Goal: Find specific page/section: Find specific page/section

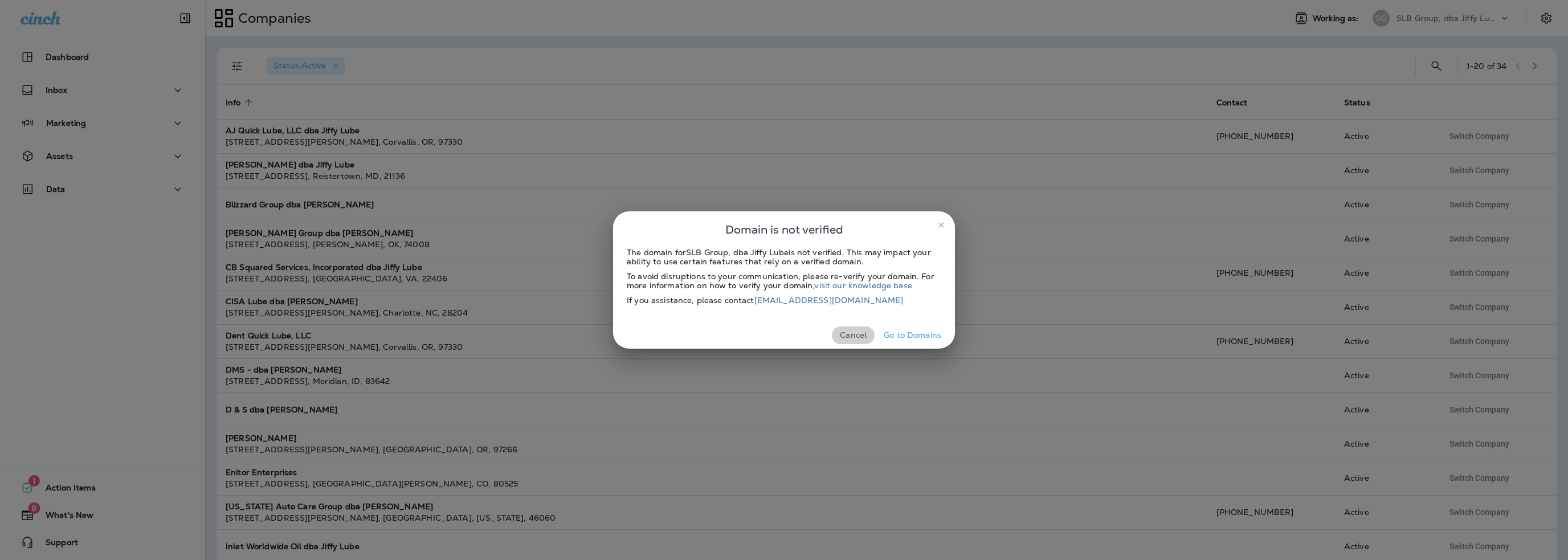
click at [846, 335] on button "Cancel" at bounding box center [853, 335] width 43 height 18
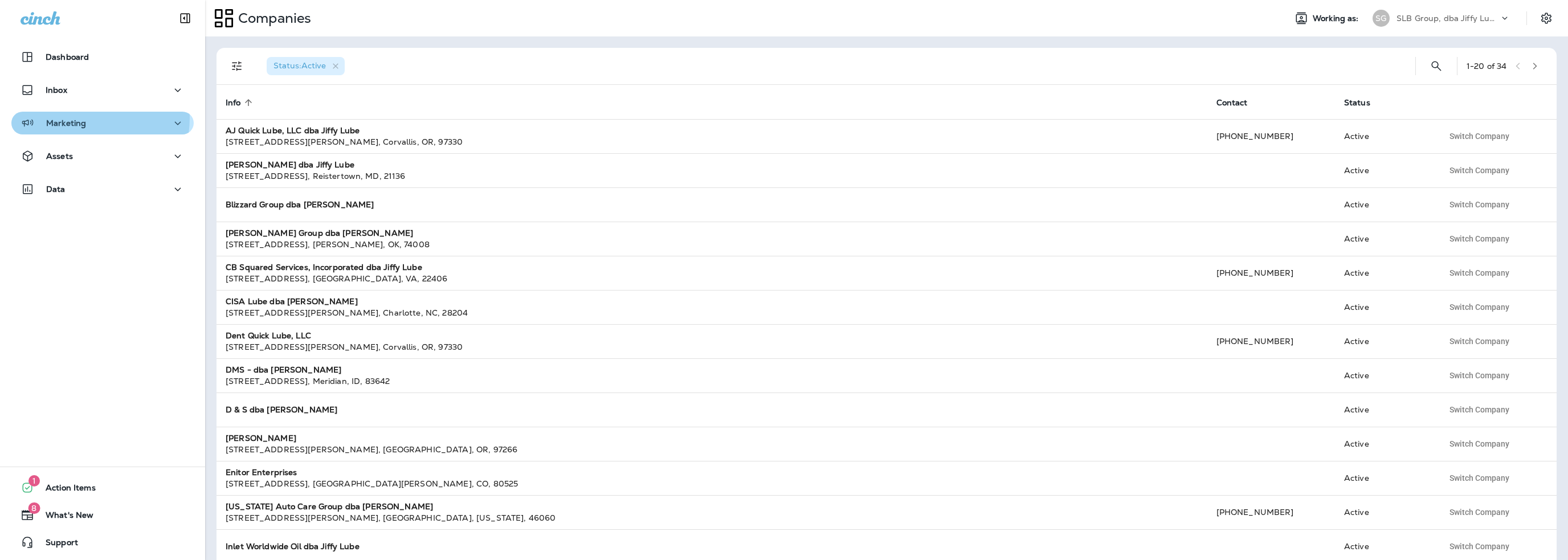
click at [73, 117] on div "Marketing" at bounding box center [53, 123] width 66 height 14
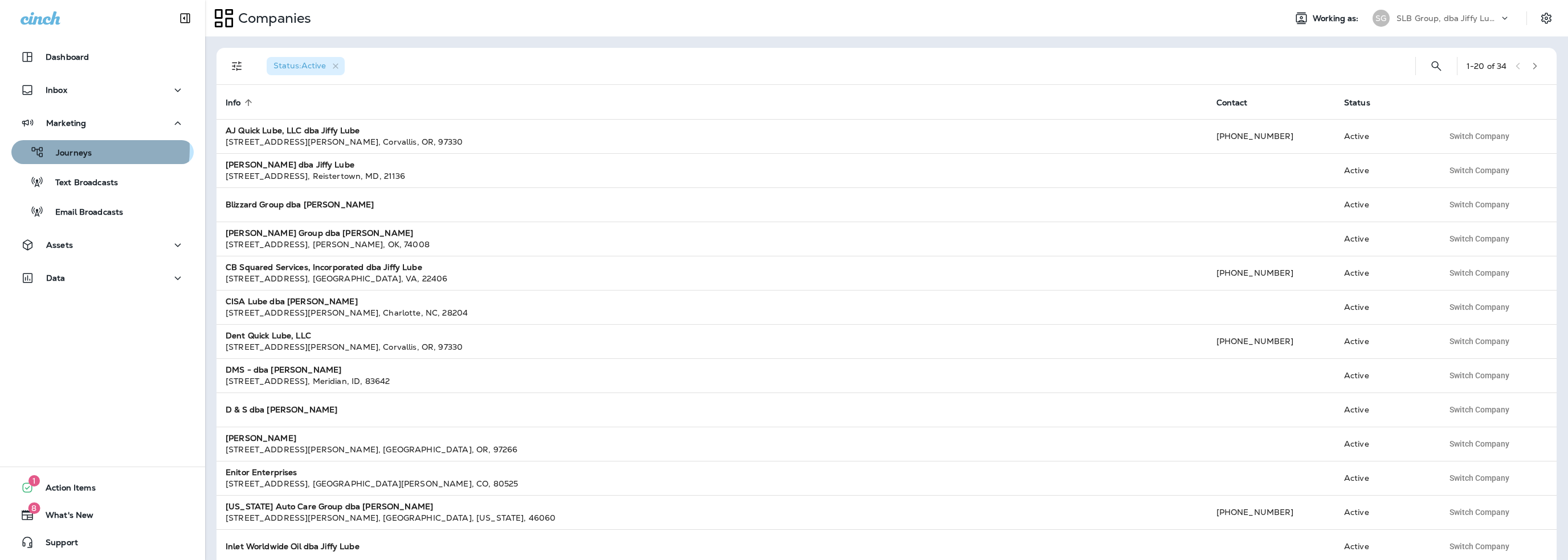
click at [77, 149] on p "Journeys" at bounding box center [68, 153] width 47 height 11
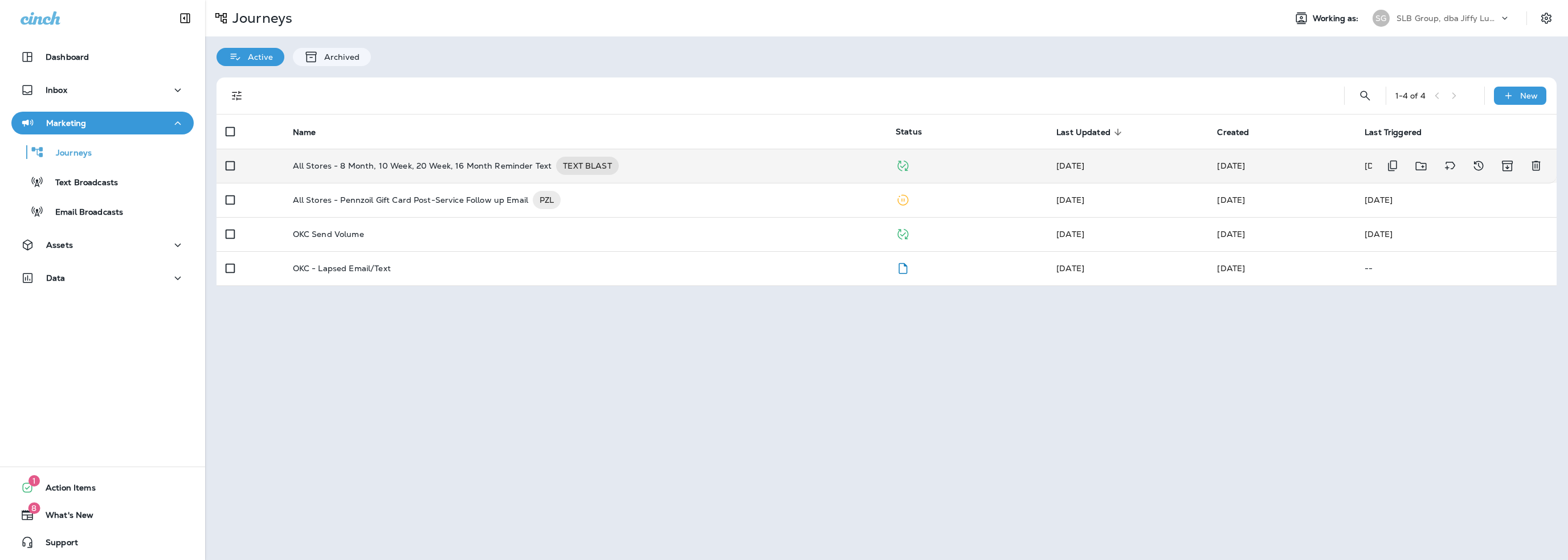
click at [457, 163] on p "All Stores - 8 Month, 10 Week, 20 Week, 16 Month Reminder Text" at bounding box center [423, 166] width 260 height 18
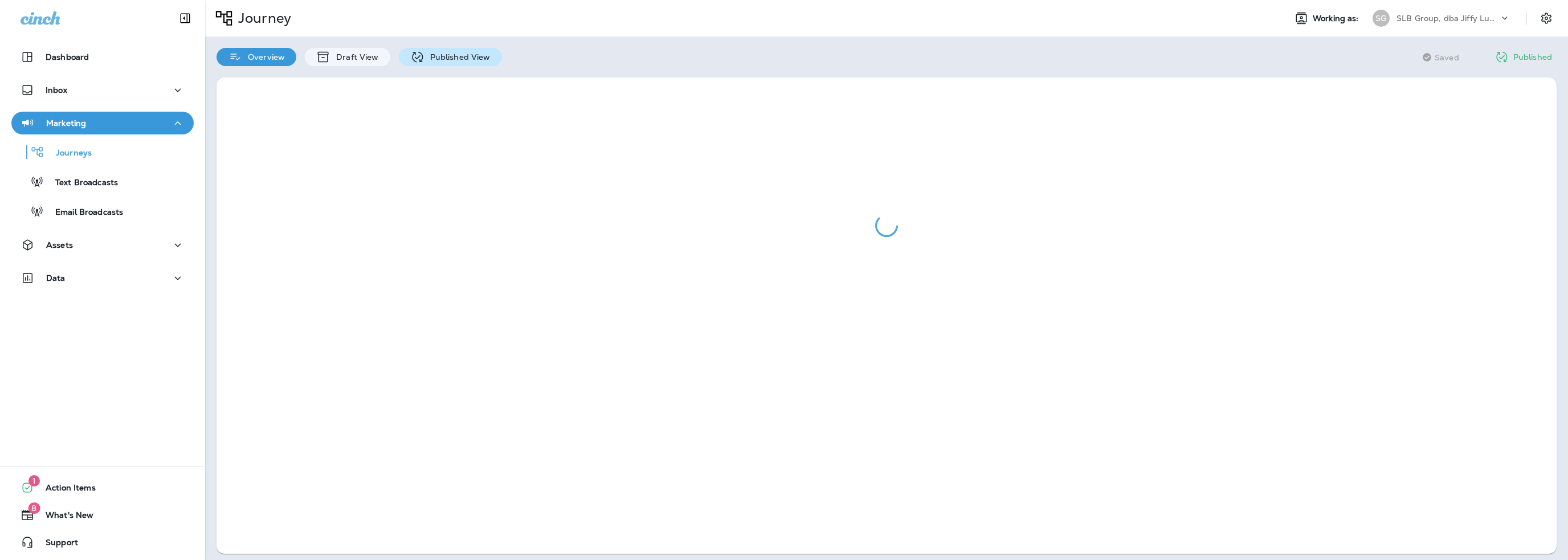
click at [447, 57] on p "Published View" at bounding box center [457, 57] width 66 height 9
